Goal: Task Accomplishment & Management: Manage account settings

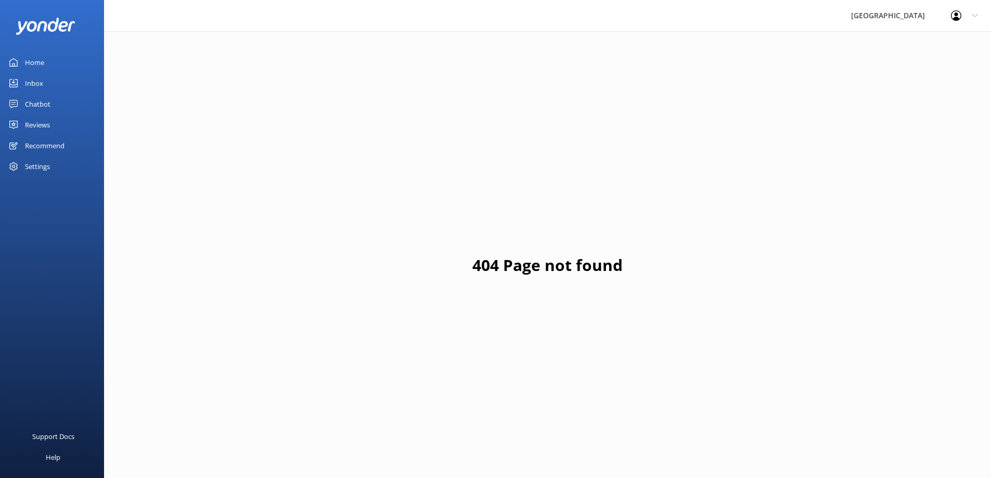
click at [35, 127] on div "Reviews" at bounding box center [37, 124] width 25 height 21
